Goal: Task Accomplishment & Management: Complete application form

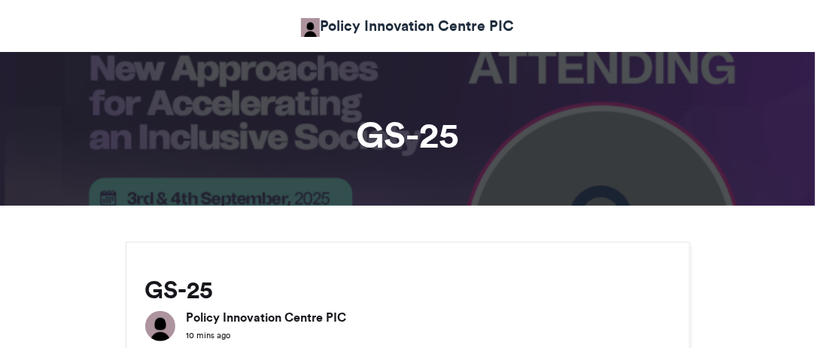
click at [476, 244] on div "GS-25 Policy Innovation Centre PIC 10 mins ago" at bounding box center [407, 294] width 563 height 104
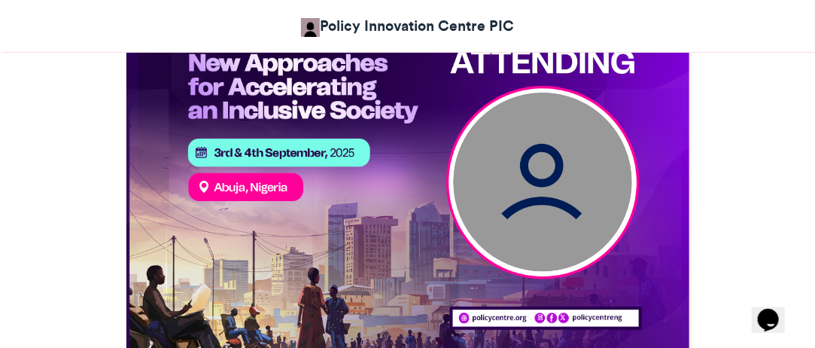
scroll to position [702, 0]
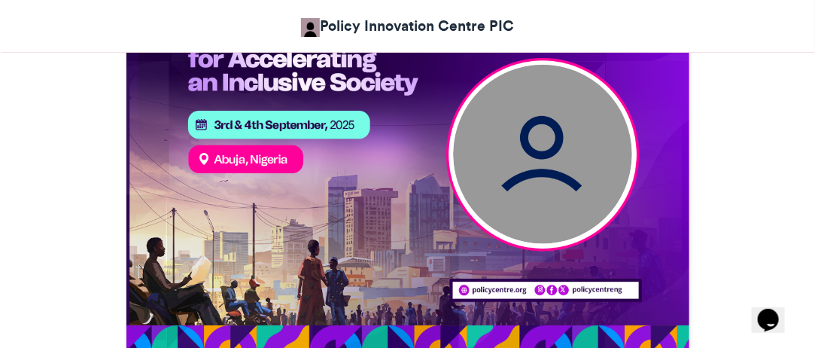
click at [550, 186] on img at bounding box center [542, 154] width 179 height 179
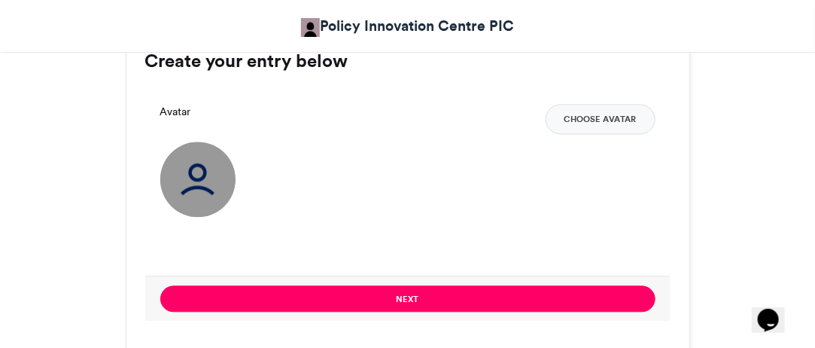
scroll to position [923, 0]
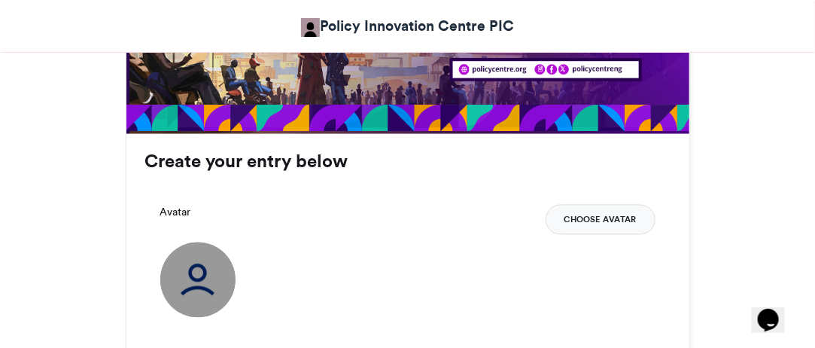
click at [590, 222] on button "Choose Avatar" at bounding box center [601, 220] width 110 height 30
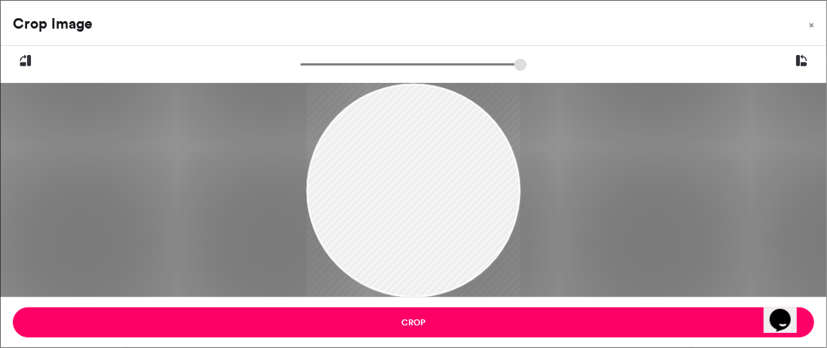
drag, startPoint x: 455, startPoint y: 196, endPoint x: 403, endPoint y: 206, distance: 52.1
click at [403, 206] on div at bounding box center [413, 200] width 214 height 290
drag, startPoint x: 419, startPoint y: 201, endPoint x: 375, endPoint y: 193, distance: 45.0
click at [375, 193] on div at bounding box center [413, 192] width 214 height 290
drag, startPoint x: 309, startPoint y: 62, endPoint x: 331, endPoint y: 71, distance: 24.1
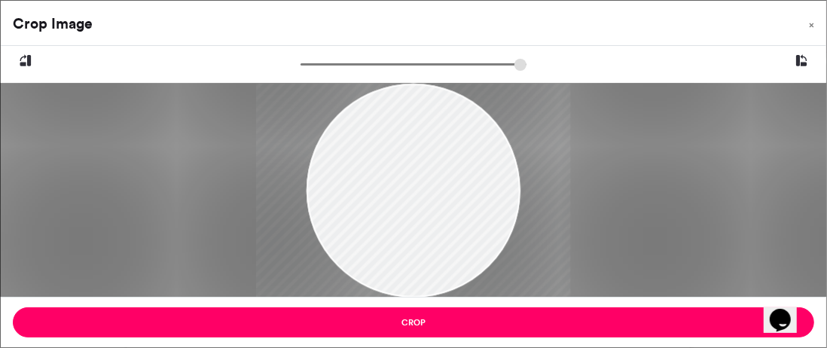
click at [331, 71] on input "zoom" at bounding box center [413, 64] width 226 height 14
drag, startPoint x: 470, startPoint y: 175, endPoint x: 452, endPoint y: 206, distance: 35.1
click at [452, 206] on div at bounding box center [395, 224] width 314 height 426
drag, startPoint x: 333, startPoint y: 66, endPoint x: 341, endPoint y: 68, distance: 8.4
click at [341, 68] on input "zoom" at bounding box center [413, 64] width 226 height 14
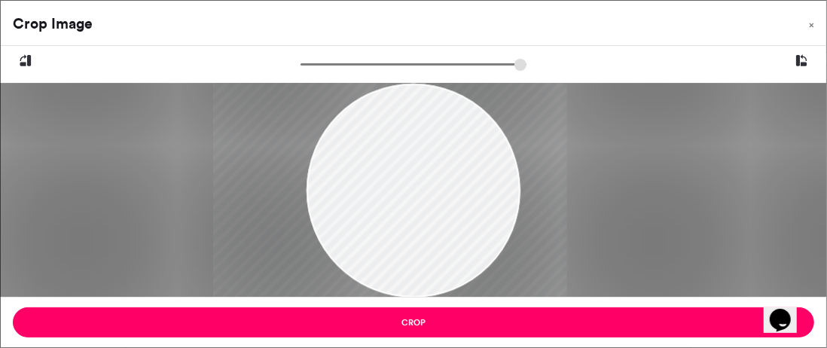
drag, startPoint x: 410, startPoint y: 140, endPoint x: 407, endPoint y: 152, distance: 12.4
click at [407, 152] on div at bounding box center [390, 241] width 354 height 480
drag, startPoint x: 343, startPoint y: 67, endPoint x: 333, endPoint y: 62, distance: 11.5
click at [333, 62] on input "zoom" at bounding box center [413, 64] width 226 height 14
drag, startPoint x: 406, startPoint y: 154, endPoint x: 409, endPoint y: 145, distance: 10.2
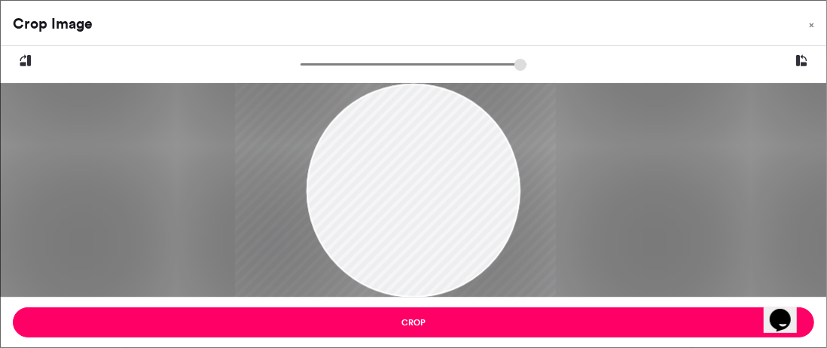
click at [409, 145] on div at bounding box center [395, 225] width 321 height 435
type input "******"
click at [352, 70] on input "zoom" at bounding box center [413, 64] width 226 height 14
drag, startPoint x: 397, startPoint y: 163, endPoint x: 399, endPoint y: 187, distance: 24.1
click at [399, 187] on div at bounding box center [392, 257] width 394 height 535
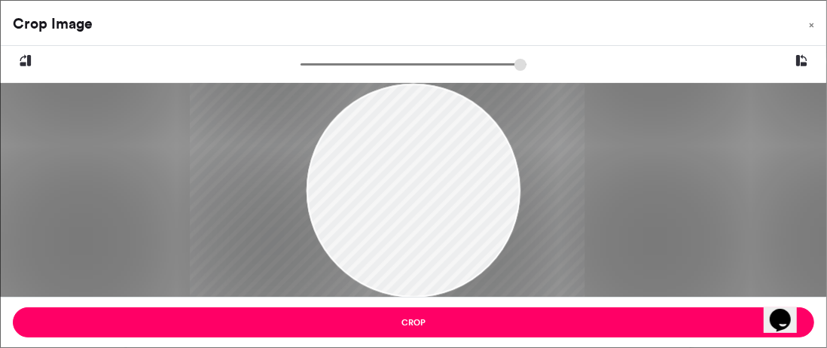
click at [405, 200] on div at bounding box center [387, 258] width 394 height 535
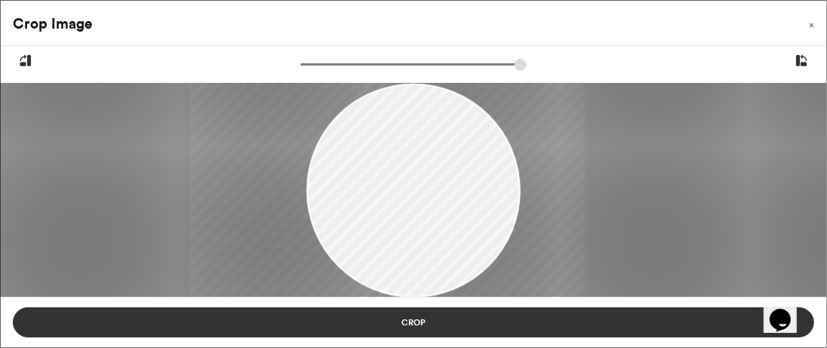
click at [438, 315] on button "Crop" at bounding box center [413, 322] width 801 height 30
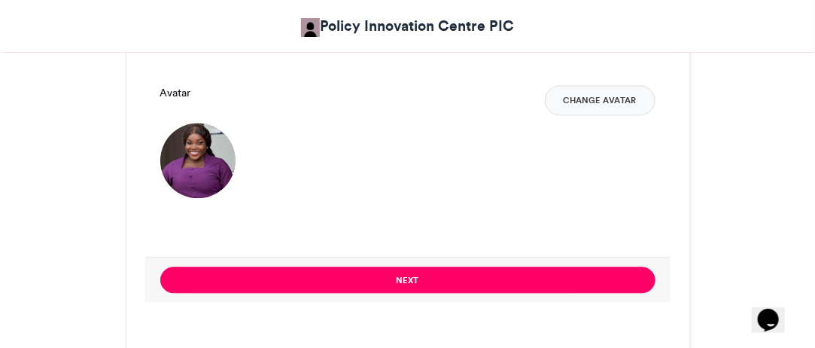
scroll to position [1124, 0]
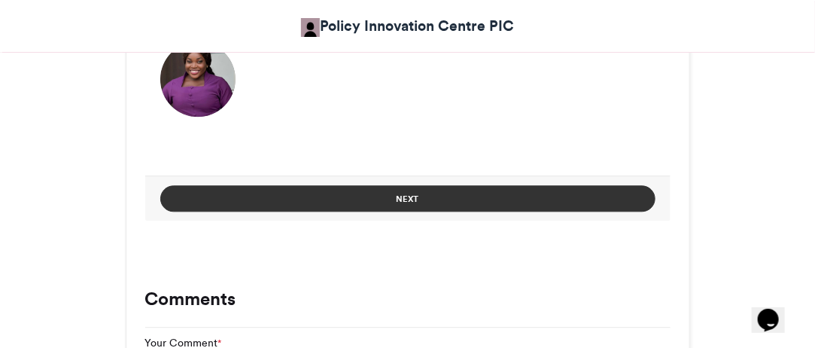
click at [548, 193] on button "Next" at bounding box center [407, 198] width 495 height 26
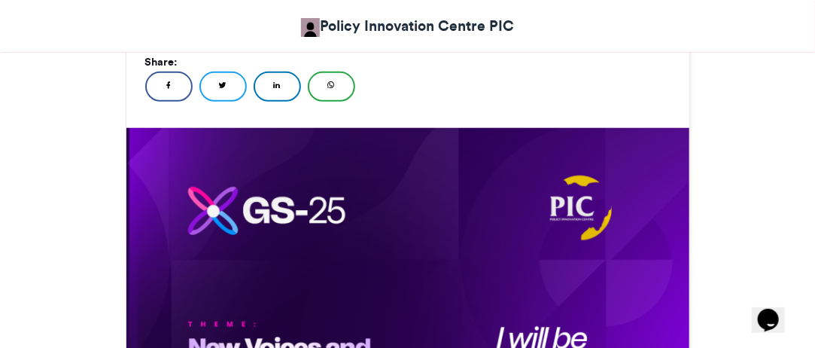
scroll to position [914, 0]
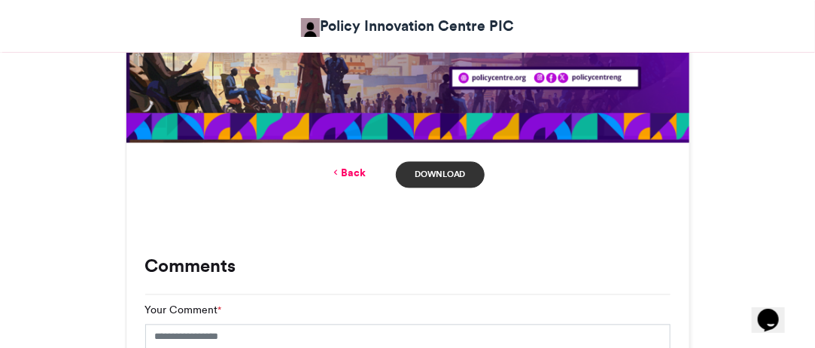
click at [462, 177] on link "Download" at bounding box center [440, 175] width 88 height 26
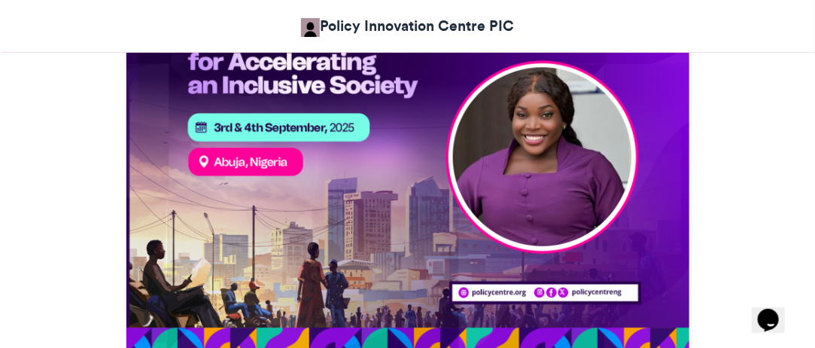
scroll to position [713, 0]
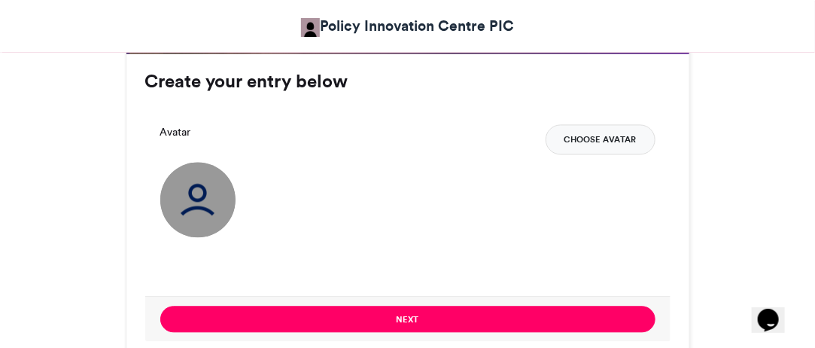
click at [601, 135] on button "Choose Avatar" at bounding box center [601, 139] width 110 height 30
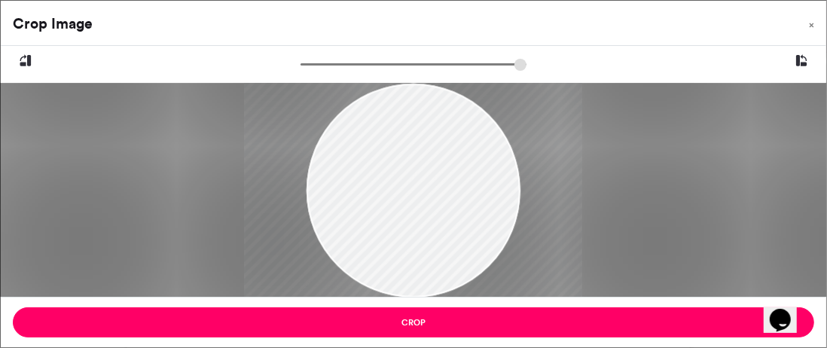
drag, startPoint x: 307, startPoint y: 62, endPoint x: 337, endPoint y: 56, distance: 30.9
click at [337, 57] on input "zoom" at bounding box center [413, 64] width 226 height 14
drag, startPoint x: 419, startPoint y: 167, endPoint x: 416, endPoint y: 206, distance: 38.5
click at [416, 206] on div at bounding box center [407, 230] width 339 height 451
click at [345, 69] on input "zoom" at bounding box center [413, 64] width 226 height 14
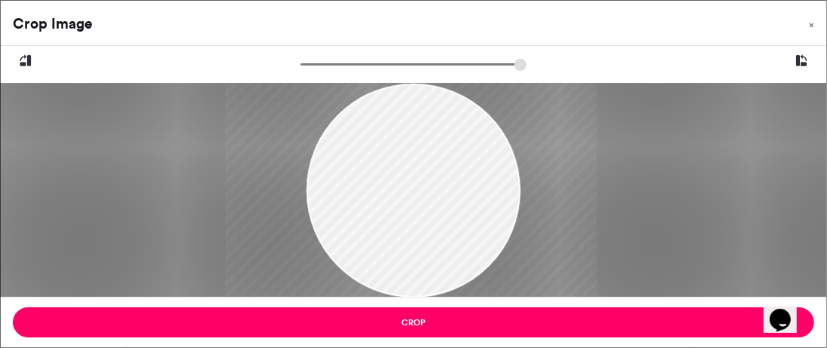
drag, startPoint x: 426, startPoint y: 148, endPoint x: 429, endPoint y: 156, distance: 8.1
click at [429, 156] on div at bounding box center [410, 241] width 371 height 493
drag, startPoint x: 349, startPoint y: 62, endPoint x: 357, endPoint y: 67, distance: 9.2
click at [357, 67] on input "zoom" at bounding box center [413, 64] width 226 height 14
drag, startPoint x: 420, startPoint y: 141, endPoint x: 419, endPoint y: 151, distance: 10.6
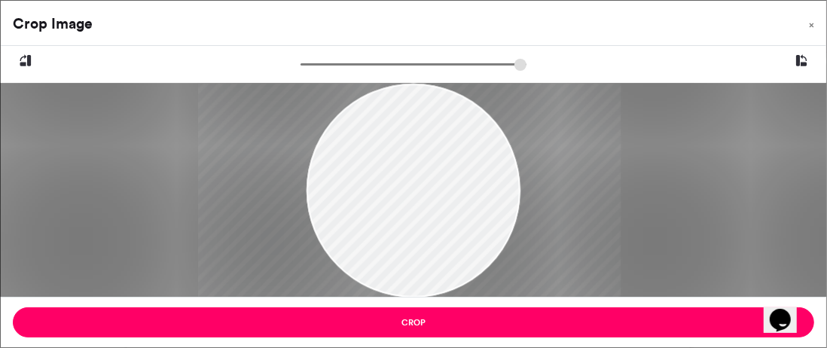
click at [419, 151] on div at bounding box center [409, 259] width 422 height 561
drag, startPoint x: 360, startPoint y: 64, endPoint x: 347, endPoint y: 64, distance: 12.8
click at [347, 64] on input "zoom" at bounding box center [413, 64] width 226 height 14
drag, startPoint x: 456, startPoint y: 173, endPoint x: 455, endPoint y: 163, distance: 10.6
click at [455, 163] on div at bounding box center [409, 242] width 382 height 507
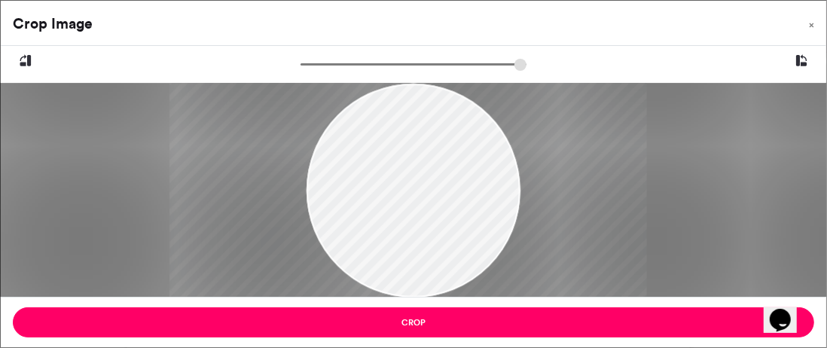
drag, startPoint x: 348, startPoint y: 65, endPoint x: 373, endPoint y: 132, distance: 71.7
click at [372, 69] on input "zoom" at bounding box center [413, 64] width 226 height 14
drag, startPoint x: 393, startPoint y: 193, endPoint x: 394, endPoint y: 239, distance: 45.2
click at [394, 239] on div at bounding box center [410, 300] width 483 height 641
type input "******"
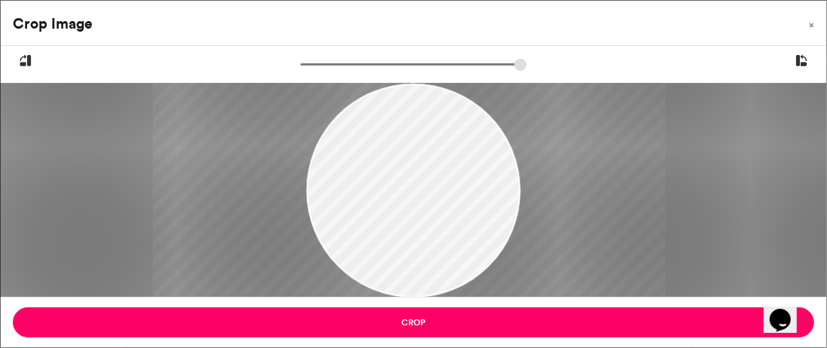
click at [379, 69] on input "zoom" at bounding box center [413, 64] width 226 height 14
drag, startPoint x: 462, startPoint y: 219, endPoint x: 464, endPoint y: 209, distance: 10.6
click at [464, 209] on div at bounding box center [410, 296] width 512 height 680
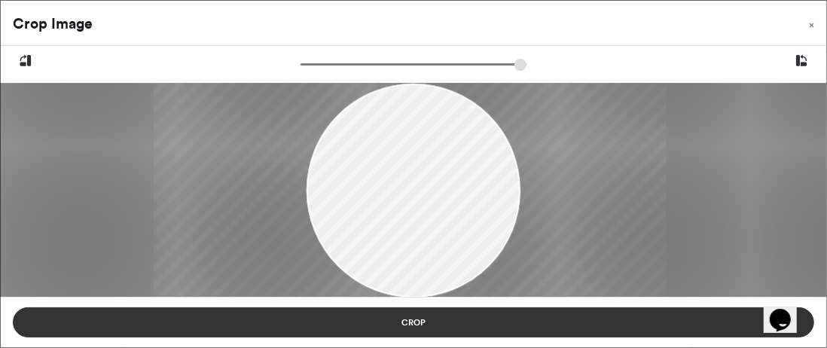
click at [501, 319] on button "Crop" at bounding box center [413, 322] width 801 height 30
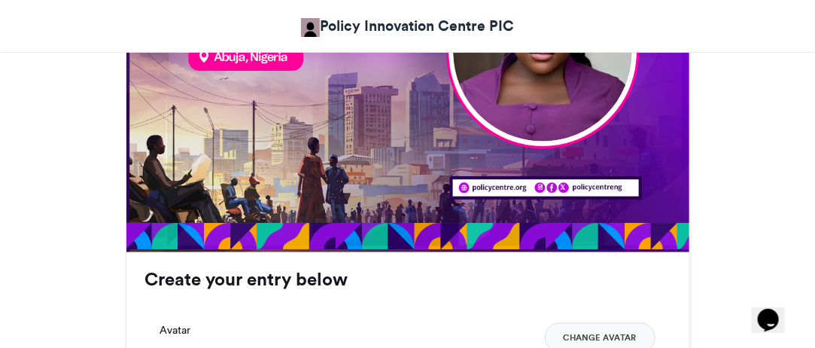
scroll to position [903, 0]
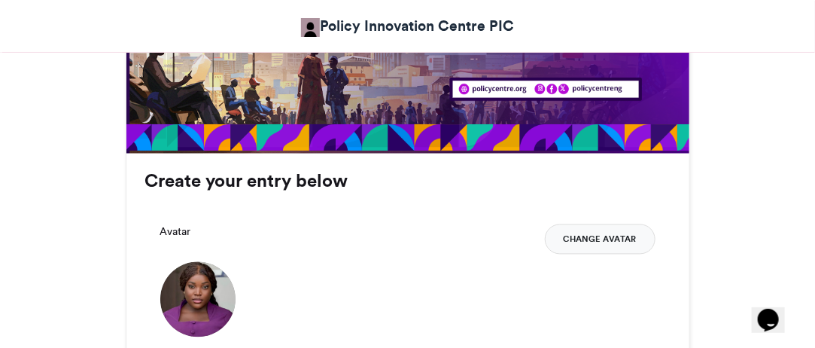
click at [573, 235] on button "Change Avatar" at bounding box center [600, 239] width 111 height 30
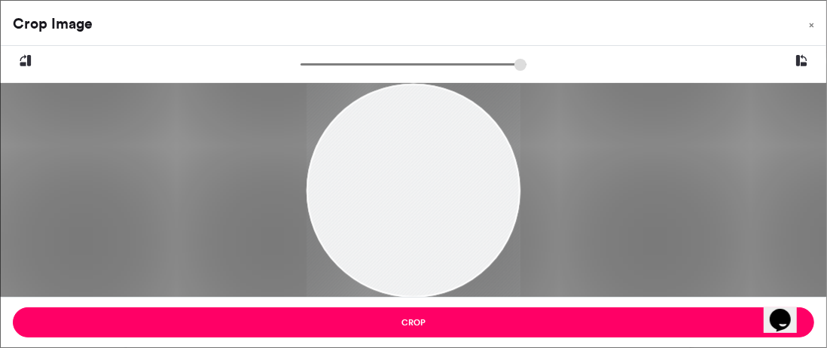
drag, startPoint x: 428, startPoint y: 217, endPoint x: 431, endPoint y: 236, distance: 19.1
click at [431, 236] on div at bounding box center [413, 207] width 214 height 267
drag, startPoint x: 309, startPoint y: 64, endPoint x: 330, endPoint y: 78, distance: 25.1
click at [330, 72] on input "zoom" at bounding box center [413, 64] width 226 height 14
drag, startPoint x: 330, startPoint y: 78, endPoint x: 318, endPoint y: 72, distance: 12.8
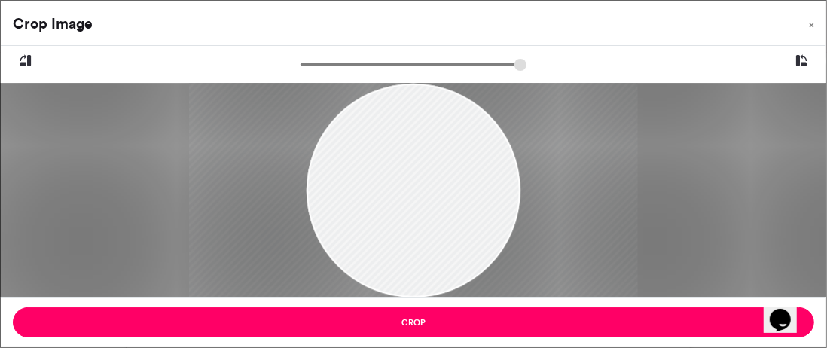
click at [318, 72] on div at bounding box center [413, 171] width 825 height 251
drag, startPoint x: 414, startPoint y: 161, endPoint x: 416, endPoint y: 230, distance: 69.3
click at [416, 230] on div at bounding box center [415, 288] width 376 height 470
type input "******"
drag, startPoint x: 407, startPoint y: 159, endPoint x: 405, endPoint y: 147, distance: 12.3
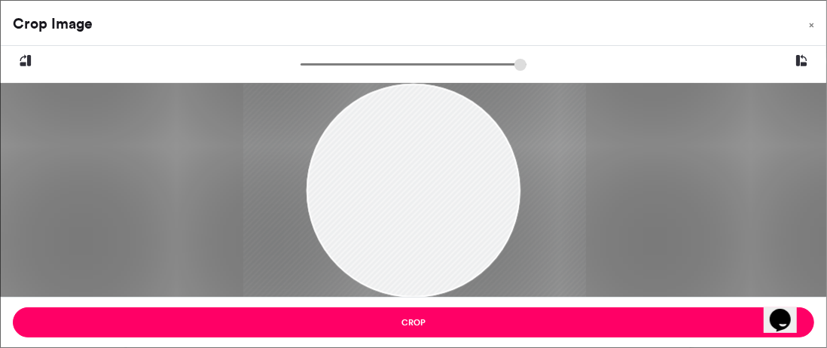
click at [405, 147] on div at bounding box center [414, 269] width 343 height 428
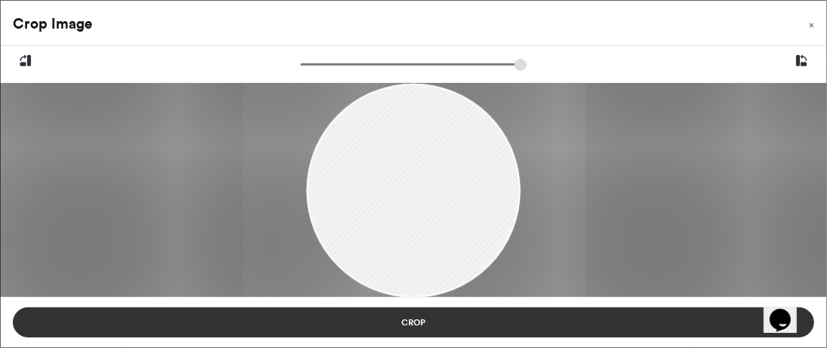
click at [513, 315] on button "Crop" at bounding box center [413, 322] width 801 height 30
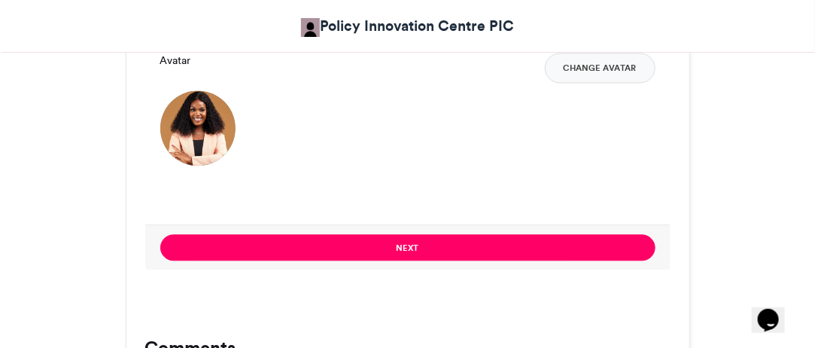
scroll to position [1104, 0]
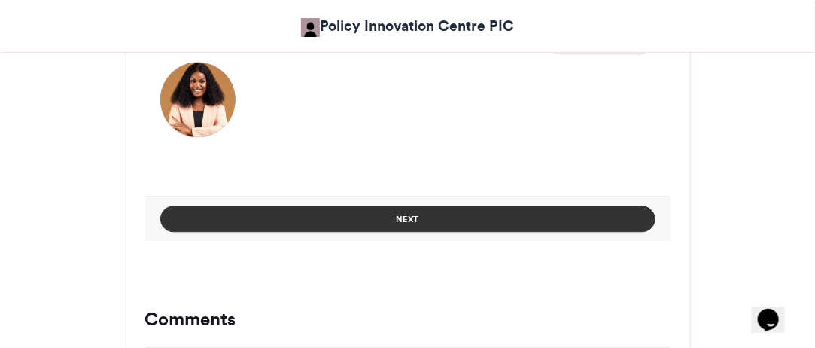
click at [327, 221] on button "Next" at bounding box center [407, 219] width 495 height 26
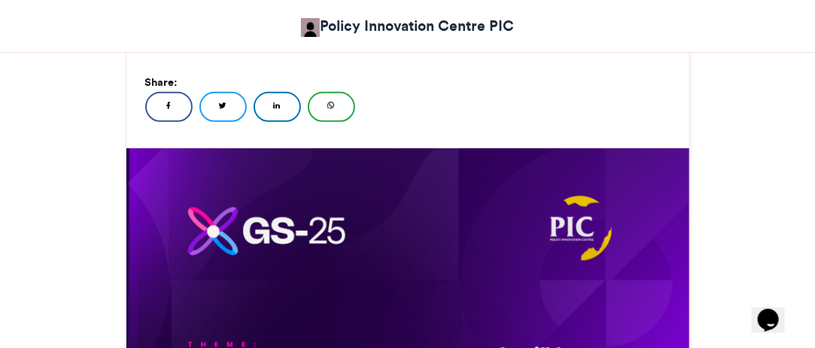
scroll to position [894, 0]
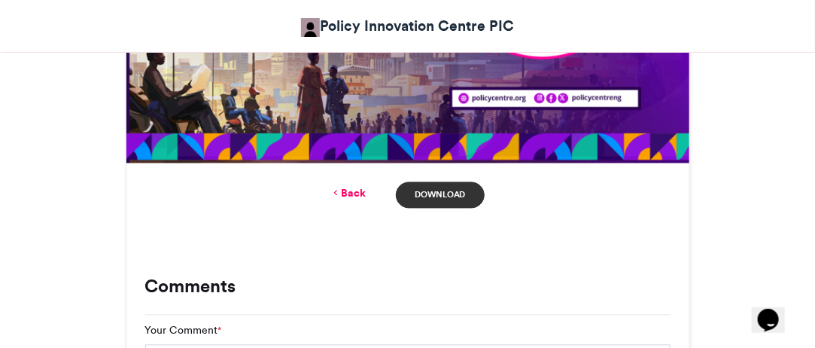
click at [423, 195] on link "Download" at bounding box center [440, 195] width 88 height 26
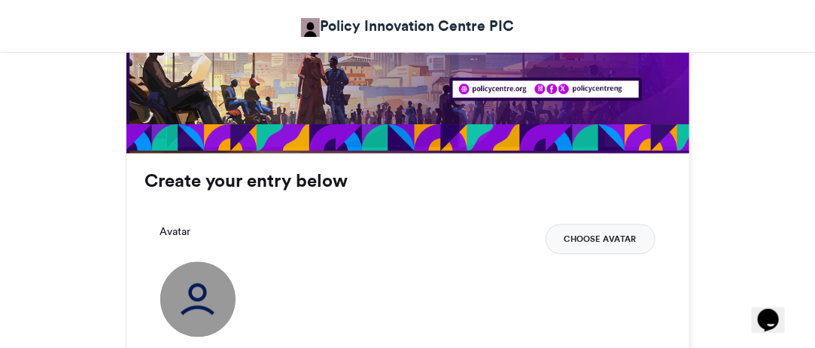
click at [597, 243] on button "Choose Avatar" at bounding box center [601, 239] width 110 height 30
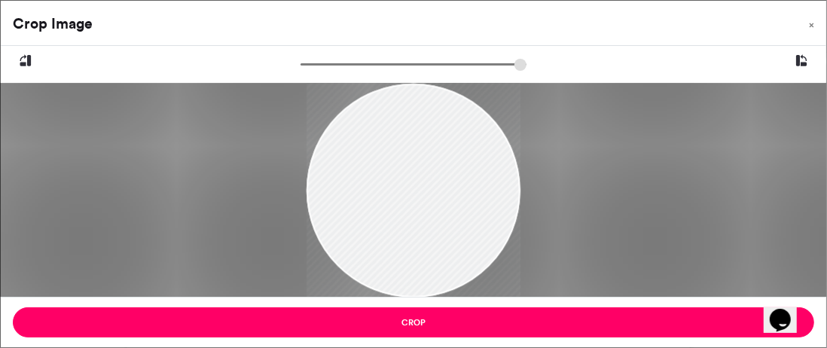
drag, startPoint x: 397, startPoint y: 163, endPoint x: 388, endPoint y: 135, distance: 28.6
click at [398, 163] on div at bounding box center [413, 190] width 214 height 270
drag, startPoint x: 306, startPoint y: 64, endPoint x: 315, endPoint y: 65, distance: 8.4
click at [315, 65] on input "zoom" at bounding box center [413, 64] width 226 height 14
drag, startPoint x: 417, startPoint y: 194, endPoint x: 422, endPoint y: 187, distance: 8.8
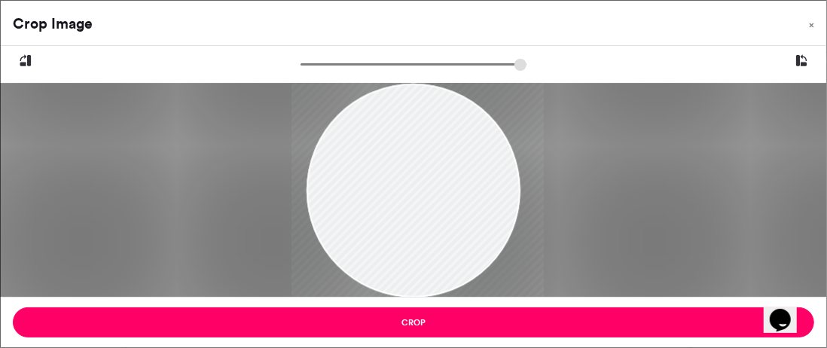
click at [422, 187] on div at bounding box center [417, 182] width 252 height 319
click at [446, 160] on div at bounding box center [417, 183] width 252 height 319
click at [367, 68] on input "zoom" at bounding box center [413, 64] width 226 height 14
drag, startPoint x: 388, startPoint y: 170, endPoint x: 396, endPoint y: 252, distance: 82.4
click at [396, 252] on div at bounding box center [428, 259] width 478 height 605
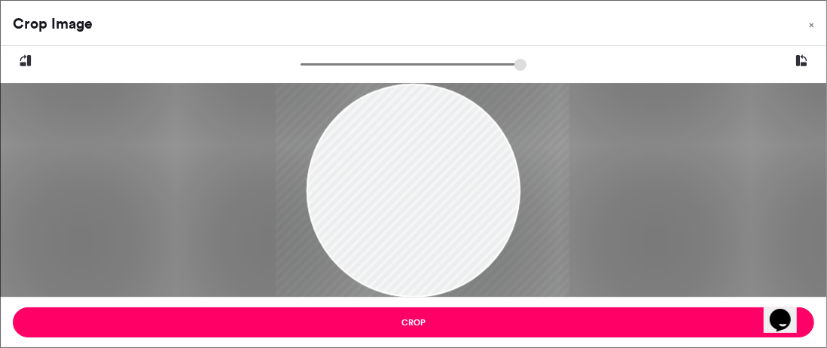
drag, startPoint x: 369, startPoint y: 66, endPoint x: 328, endPoint y: 69, distance: 40.8
type input "******"
click at [326, 66] on input "zoom" at bounding box center [413, 64] width 226 height 14
drag, startPoint x: 443, startPoint y: 237, endPoint x: 440, endPoint y: 205, distance: 32.5
click at [440, 205] on div at bounding box center [419, 201] width 299 height 378
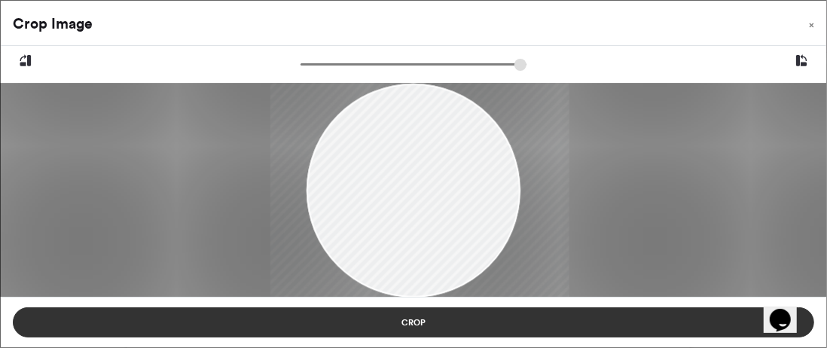
click at [681, 319] on button "Crop" at bounding box center [413, 322] width 801 height 30
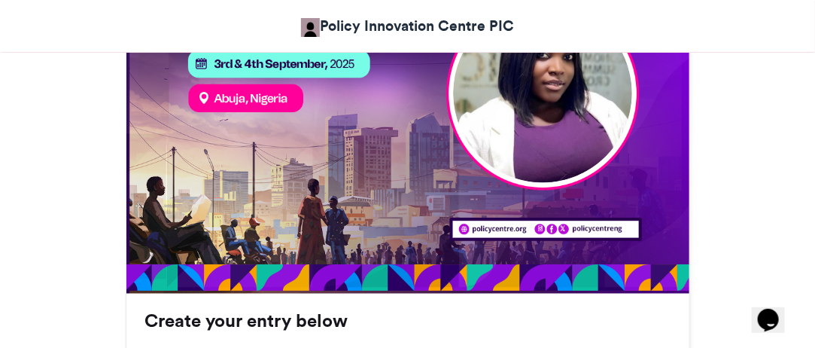
scroll to position [702, 0]
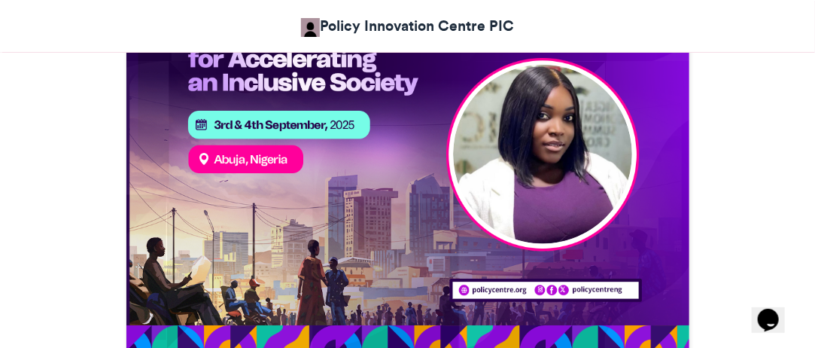
click at [528, 147] on img at bounding box center [542, 154] width 179 height 179
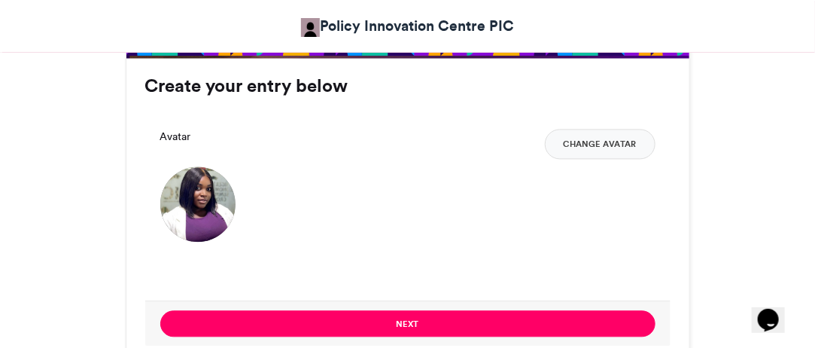
scroll to position [1003, 0]
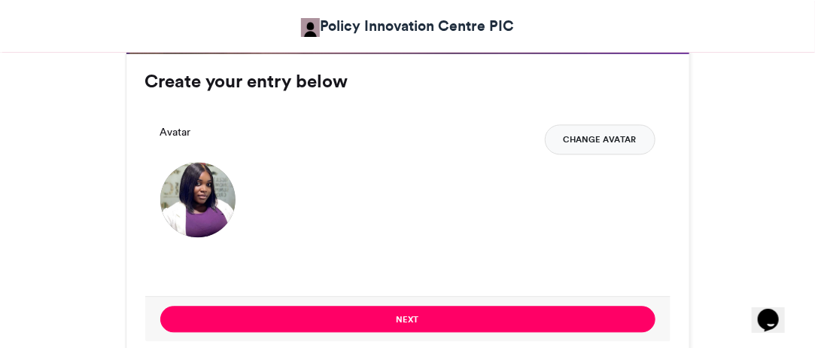
click at [579, 135] on button "Change Avatar" at bounding box center [600, 139] width 111 height 30
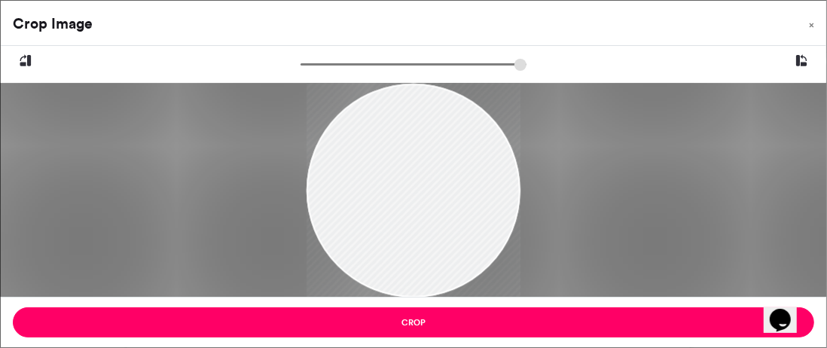
type input "******"
click at [323, 65] on input "zoom" at bounding box center [413, 64] width 226 height 14
drag, startPoint x: 397, startPoint y: 160, endPoint x: 401, endPoint y: 166, distance: 7.8
click at [401, 166] on div at bounding box center [417, 197] width 288 height 364
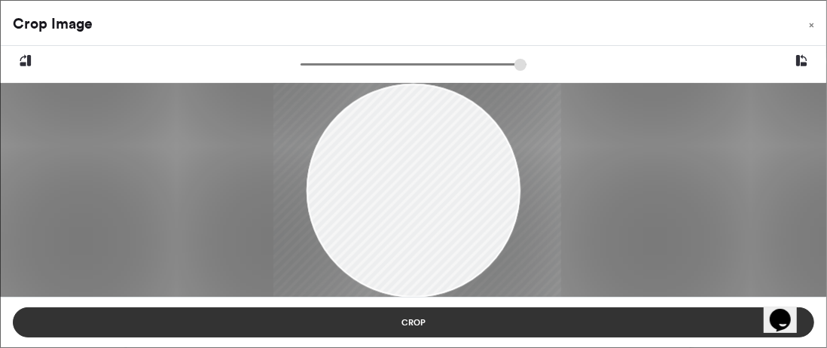
click at [561, 327] on button "Crop" at bounding box center [413, 322] width 801 height 30
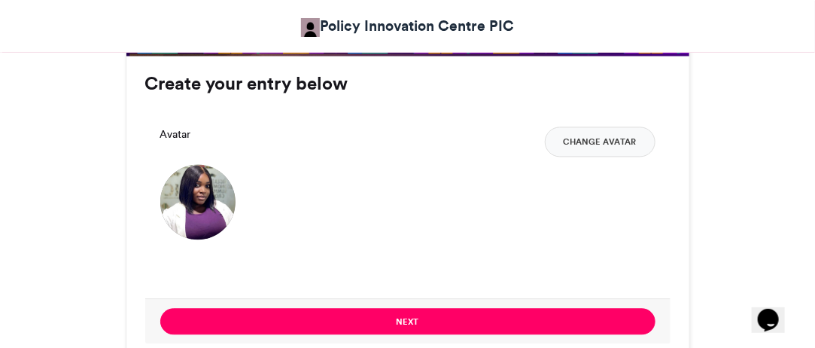
scroll to position [1104, 0]
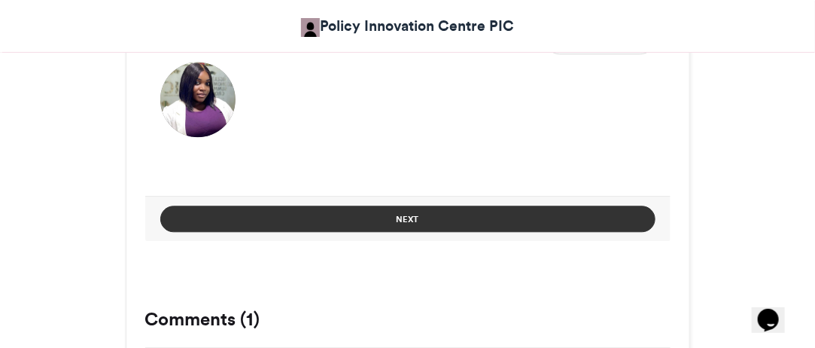
click at [441, 225] on button "Next" at bounding box center [407, 219] width 495 height 26
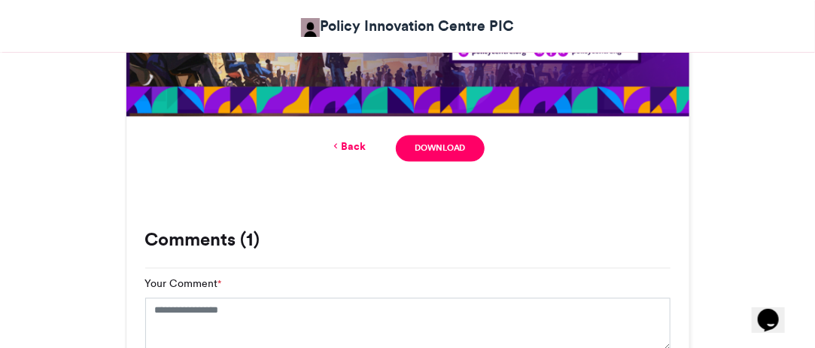
scroll to position [942, 0]
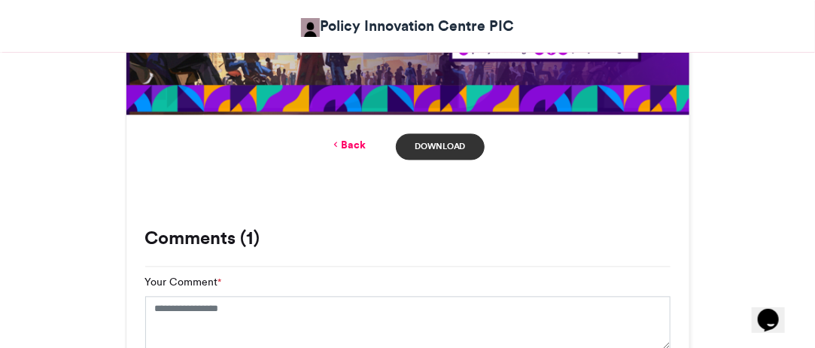
click at [456, 145] on link "Download" at bounding box center [440, 147] width 88 height 26
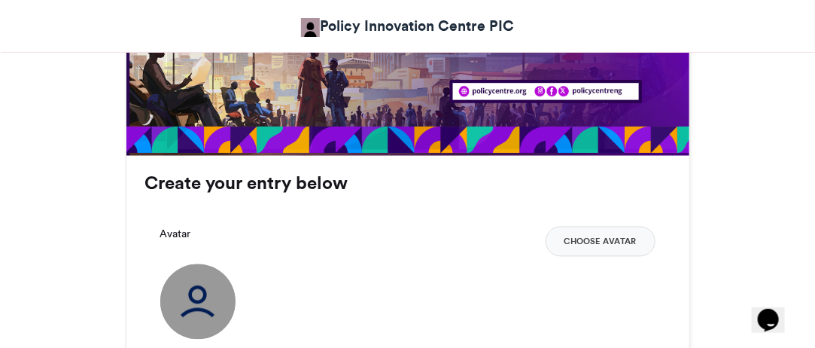
scroll to position [903, 0]
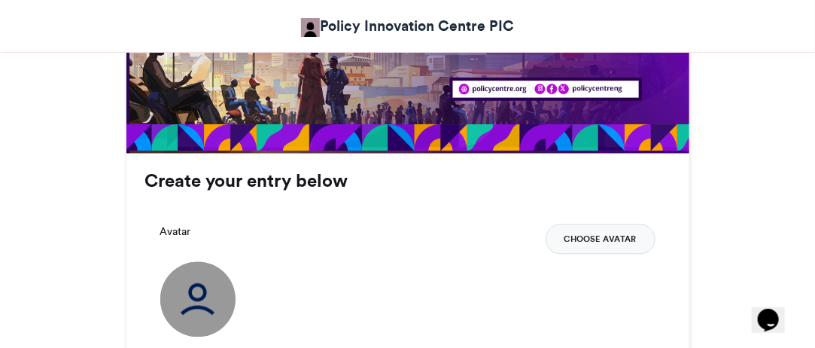
click at [587, 242] on button "Choose Avatar" at bounding box center [601, 239] width 110 height 30
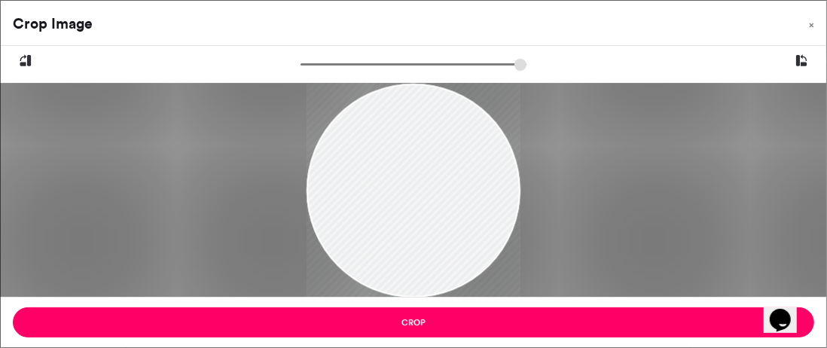
drag, startPoint x: 425, startPoint y: 190, endPoint x: 442, endPoint y: 221, distance: 35.0
click at [442, 221] on div at bounding box center [413, 221] width 214 height 283
click at [318, 63] on input "zoom" at bounding box center [413, 64] width 226 height 14
type input "******"
click at [314, 65] on input "zoom" at bounding box center [413, 64] width 226 height 14
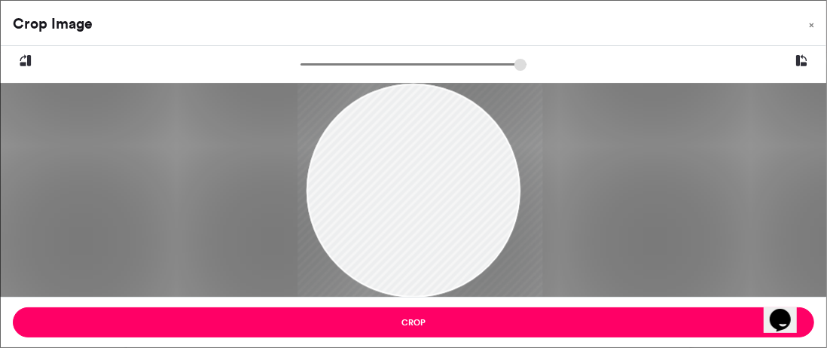
drag, startPoint x: 385, startPoint y: 152, endPoint x: 392, endPoint y: 169, distance: 17.9
click at [392, 169] on div at bounding box center [419, 240] width 245 height 324
click at [428, 178] on div at bounding box center [419, 240] width 245 height 324
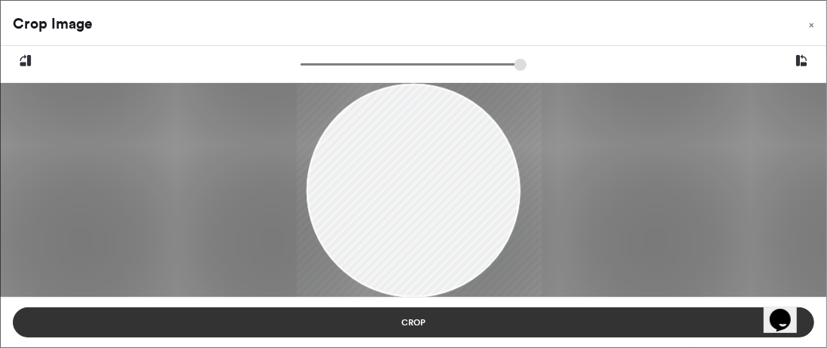
click at [446, 318] on button "Crop" at bounding box center [413, 322] width 801 height 30
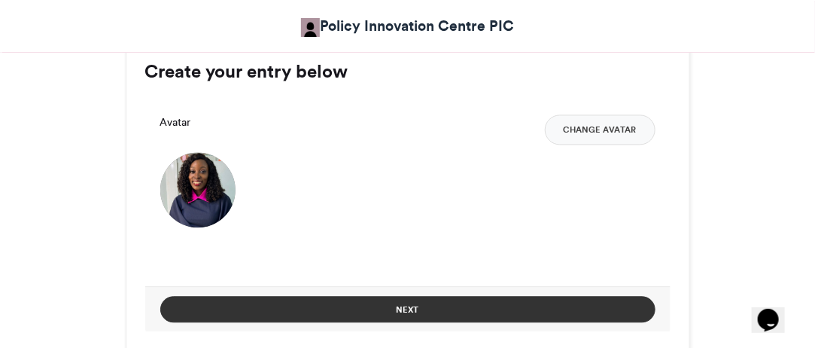
scroll to position [1104, 0]
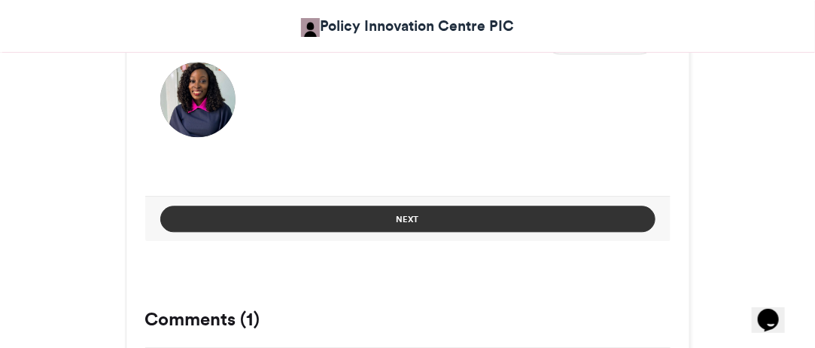
click at [473, 219] on button "Next" at bounding box center [407, 219] width 495 height 26
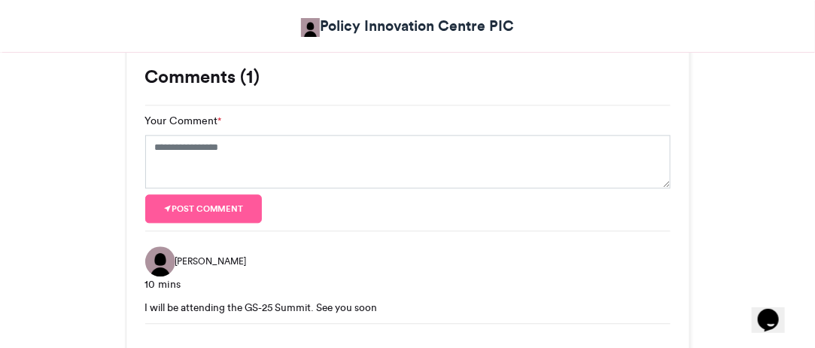
scroll to position [894, 0]
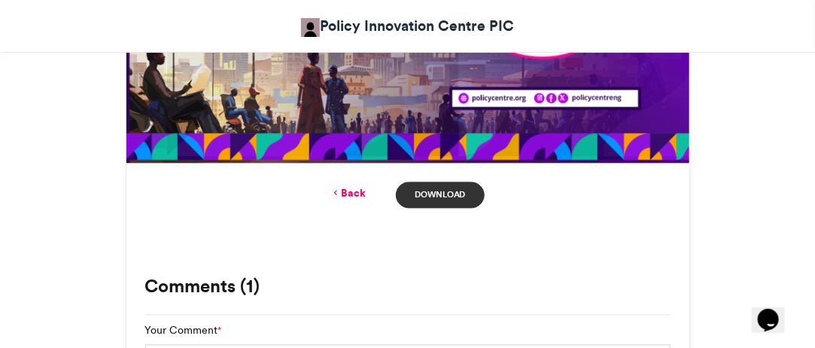
click at [446, 194] on link "Download" at bounding box center [440, 195] width 88 height 26
click at [464, 193] on link "Download" at bounding box center [440, 195] width 88 height 26
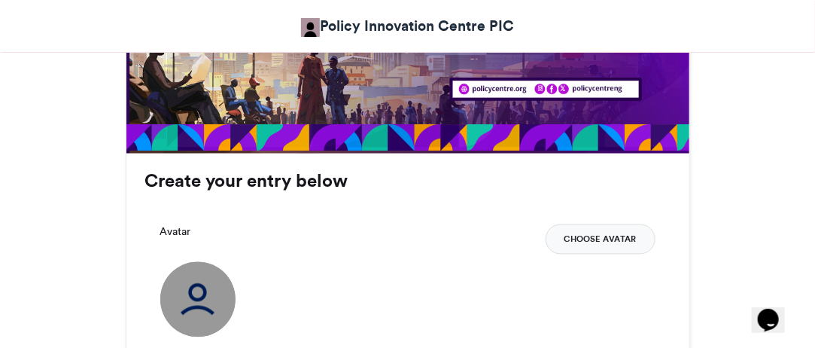
click at [597, 244] on button "Choose Avatar" at bounding box center [601, 239] width 110 height 30
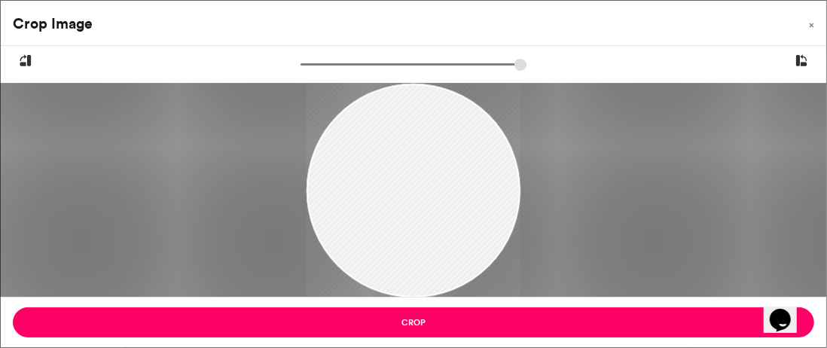
click at [446, 225] on div at bounding box center [413, 191] width 214 height 214
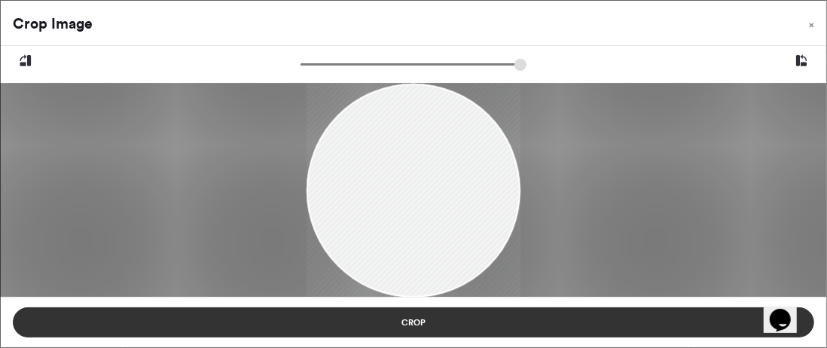
click at [451, 321] on button "Crop" at bounding box center [413, 322] width 801 height 30
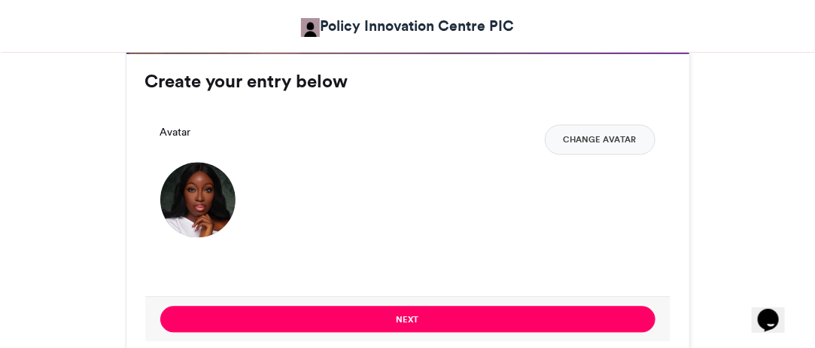
scroll to position [1104, 0]
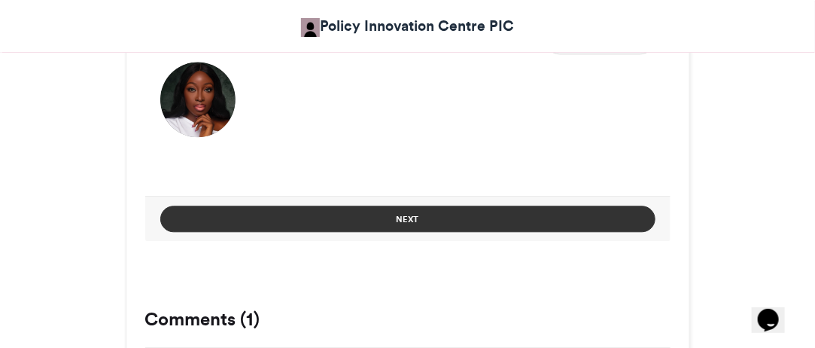
click at [455, 222] on button "Next" at bounding box center [407, 219] width 495 height 26
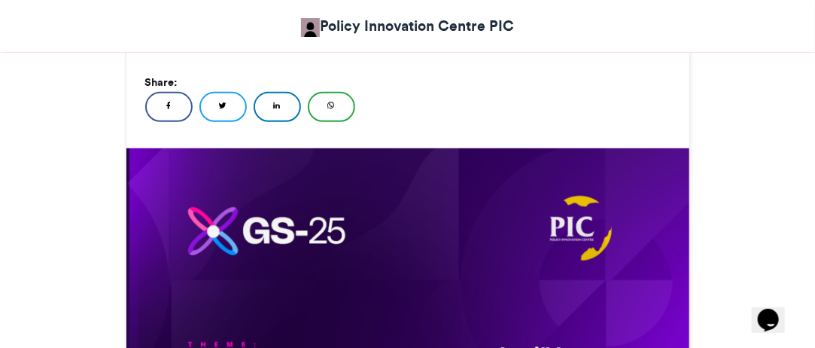
scroll to position [894, 0]
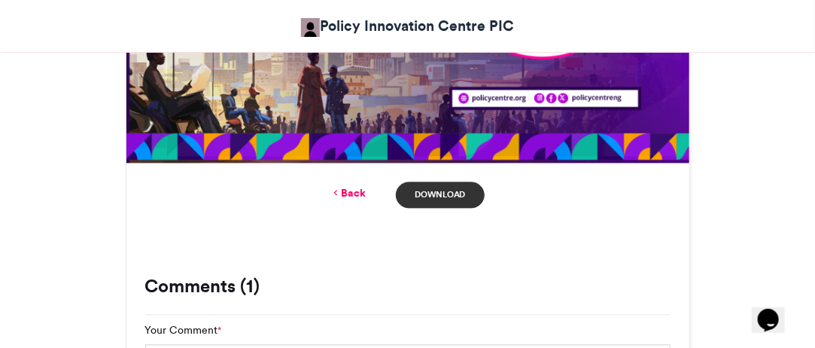
click at [437, 199] on link "Download" at bounding box center [440, 195] width 88 height 26
